Goal: Task Accomplishment & Management: Manage account settings

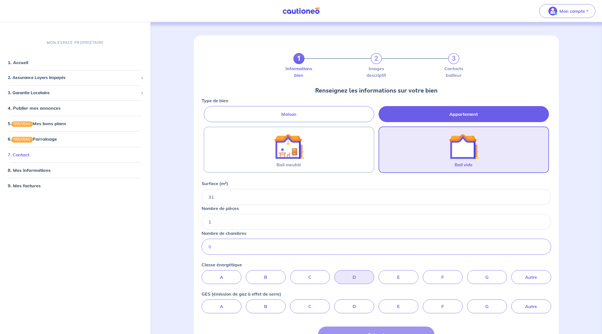
type input "31"
click at [29, 156] on link "7. Contact" at bounding box center [19, 155] width 22 height 6
click at [28, 65] on link "1. Accueil" at bounding box center [18, 63] width 20 height 6
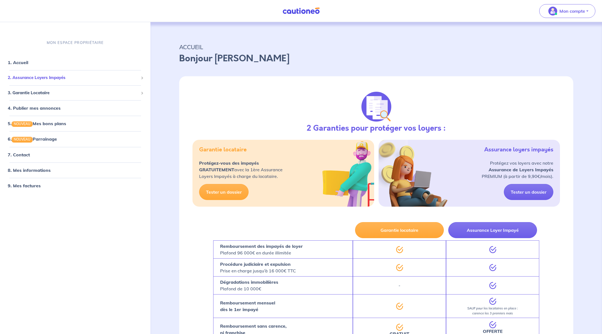
click at [83, 73] on div "2. Assurance Loyers Impayés" at bounding box center [75, 77] width 146 height 11
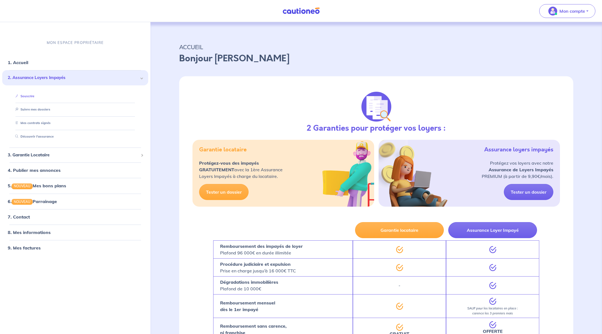
click at [34, 94] on link "Souscrire" at bounding box center [23, 96] width 21 height 4
click at [50, 111] on link "Suivre mes dossiers" at bounding box center [31, 110] width 37 height 4
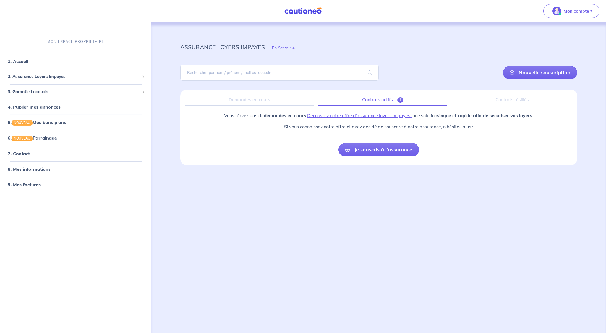
click at [383, 104] on link "Contrats actifs 1" at bounding box center [382, 100] width 129 height 12
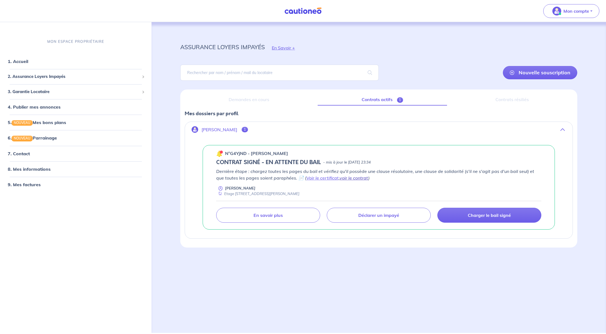
click at [341, 180] on link "voir le contrat" at bounding box center [354, 178] width 29 height 6
